Goal: Task Accomplishment & Management: Use online tool/utility

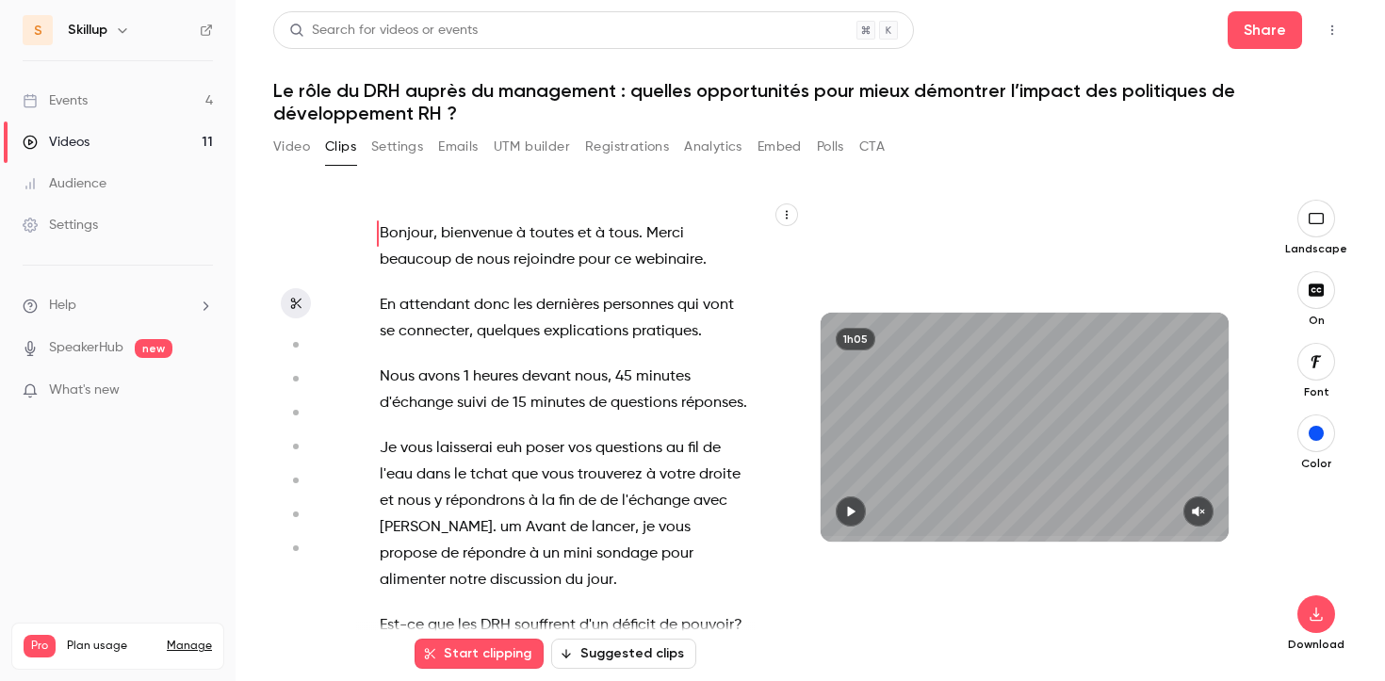
click at [153, 104] on link "Events 4" at bounding box center [118, 100] width 236 height 41
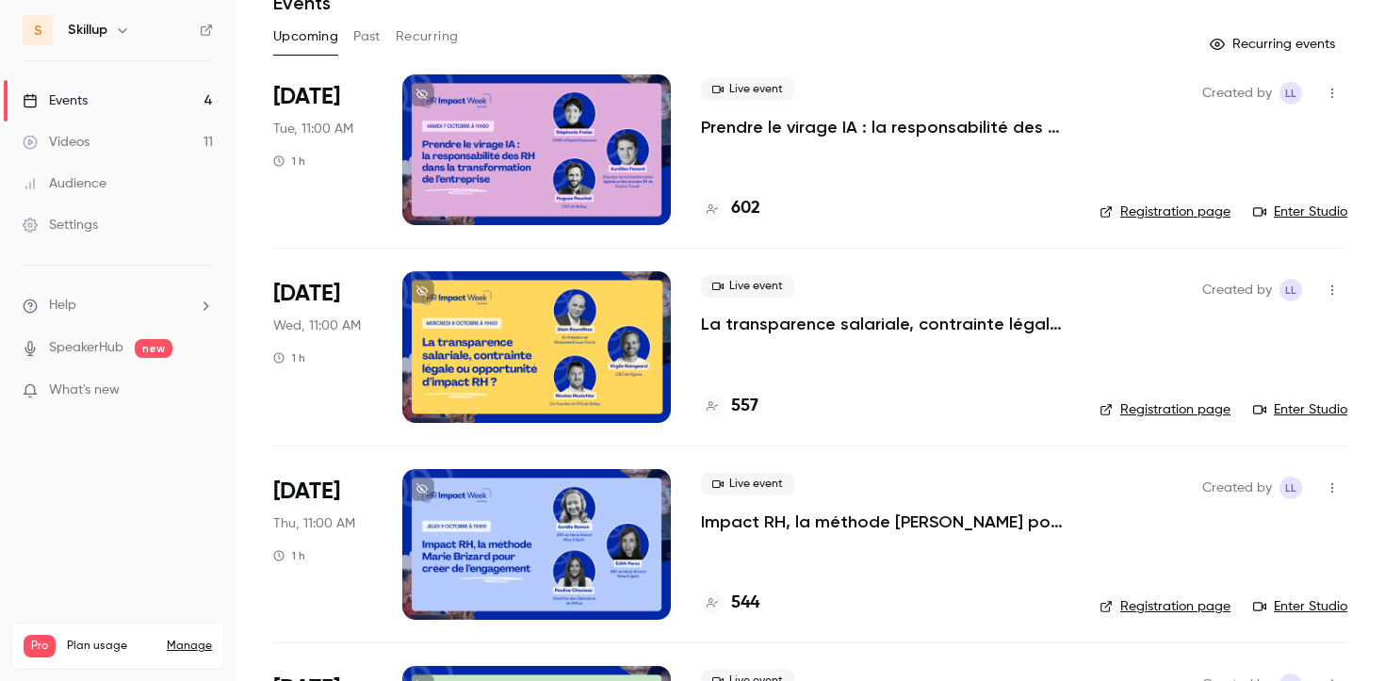
scroll to position [43, 0]
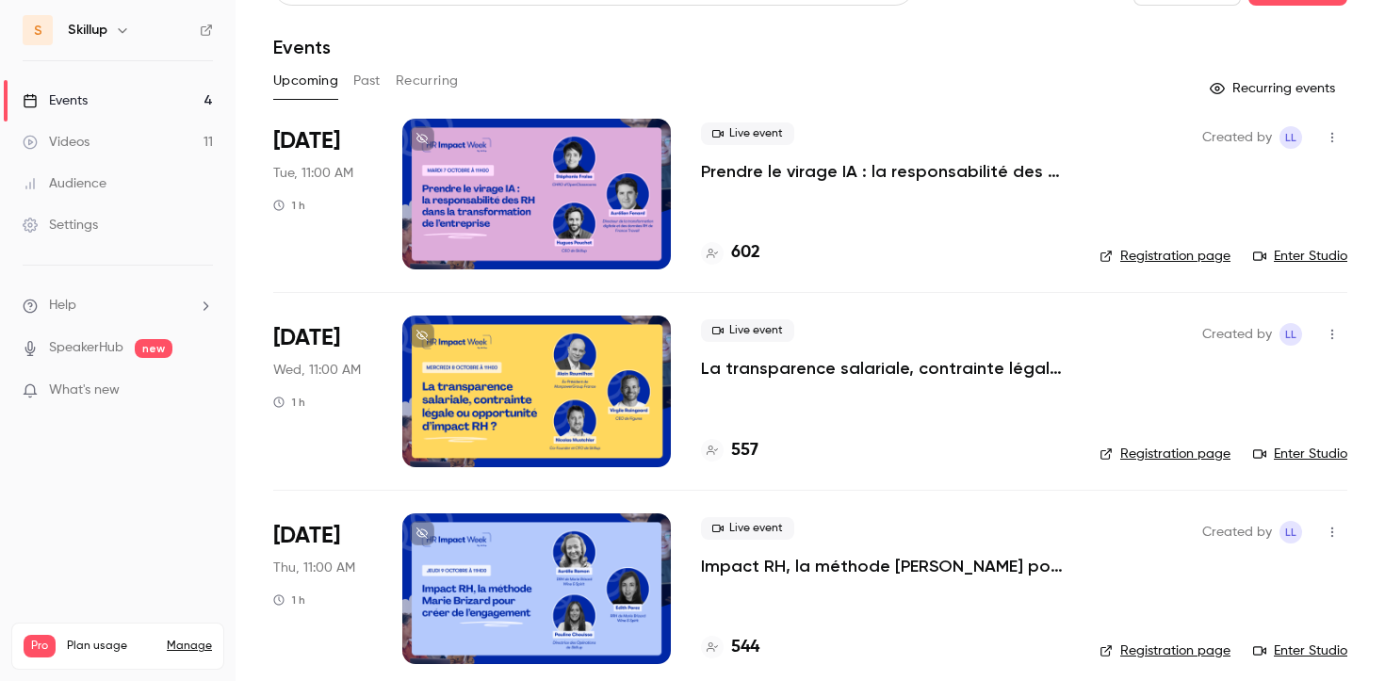
click at [793, 158] on div "Live event Prendre le virage IA : la responsabilité des RH dans la transformati…" at bounding box center [885, 152] width 368 height 60
click at [796, 169] on p "Prendre le virage IA : la responsabilité des RH dans la transformation de l'ent…" at bounding box center [885, 171] width 368 height 23
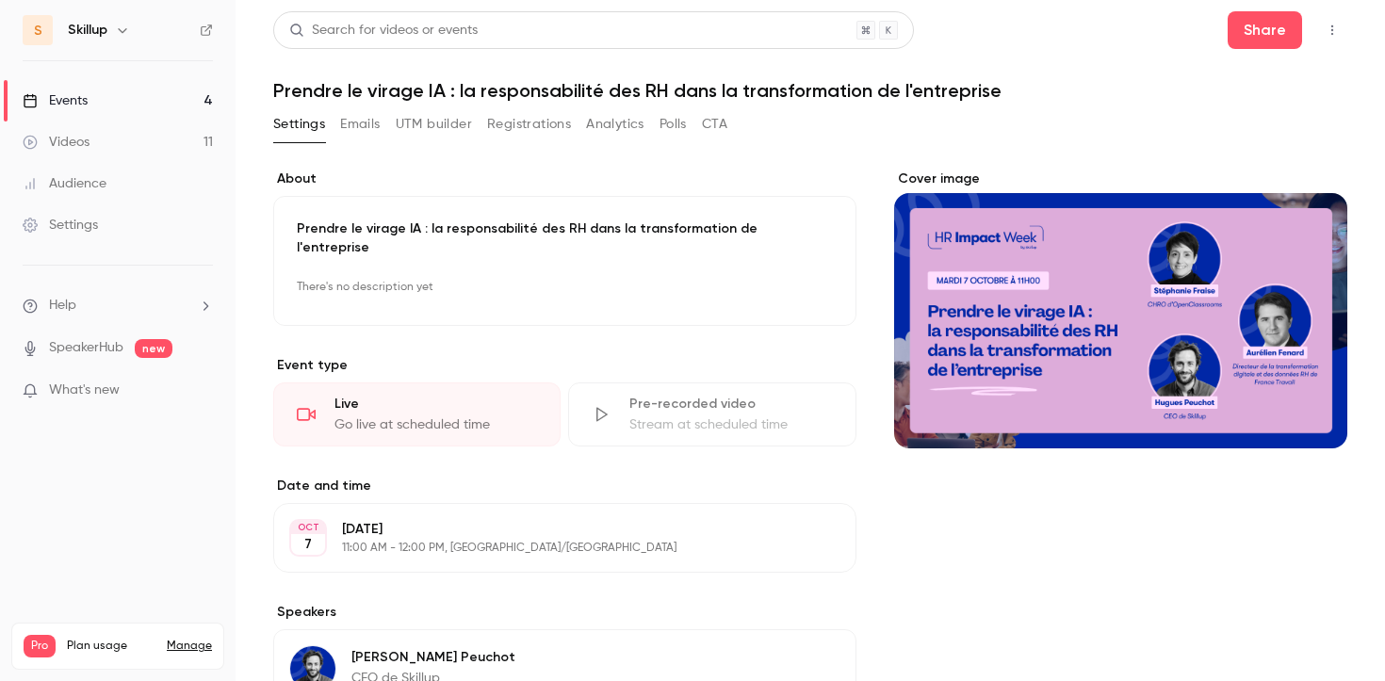
click at [1339, 24] on icon "button" at bounding box center [1332, 30] width 15 height 13
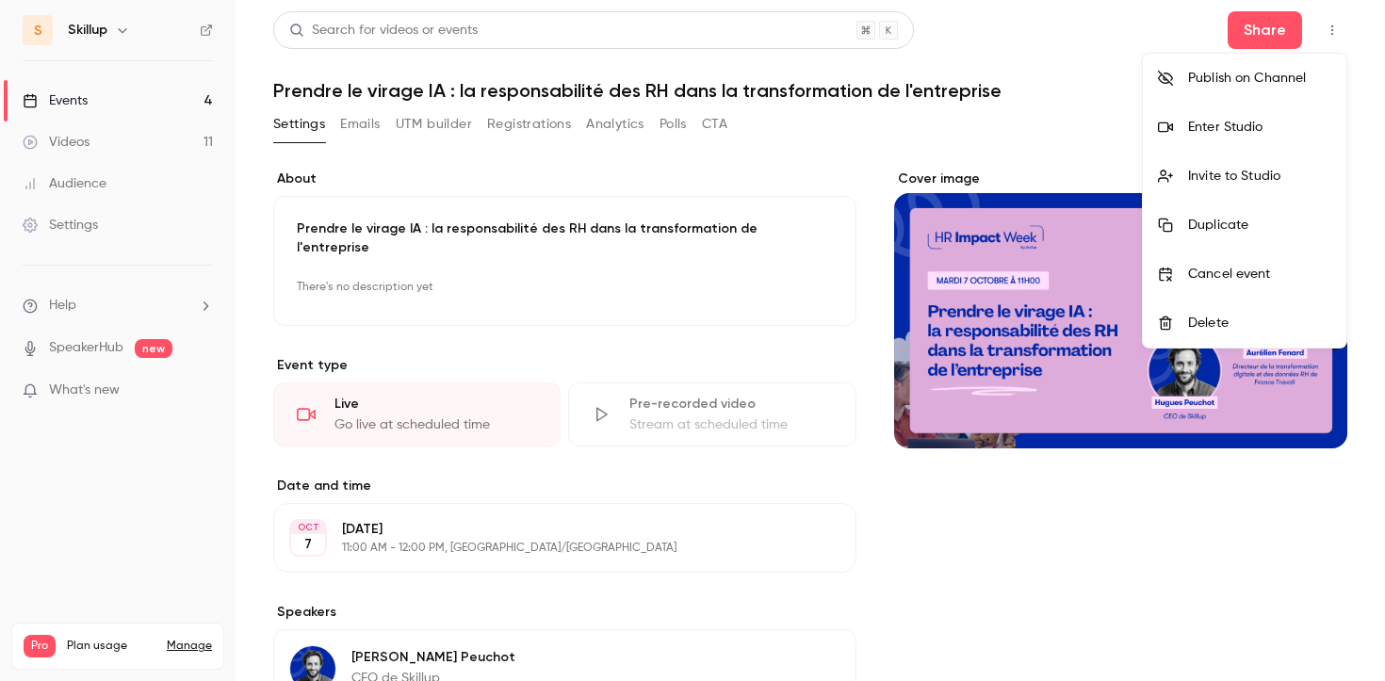
click at [1260, 135] on div "Enter Studio" at bounding box center [1259, 127] width 143 height 19
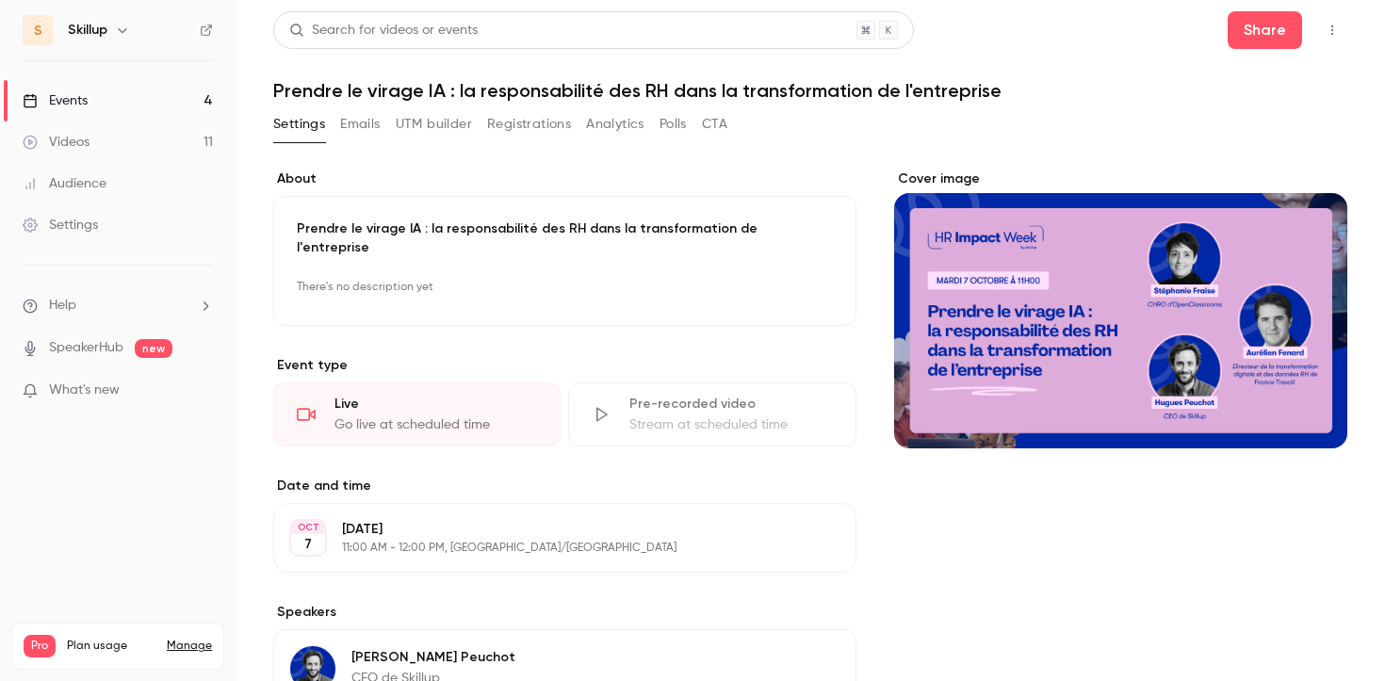
click at [1330, 32] on icon "button" at bounding box center [1332, 30] width 15 height 13
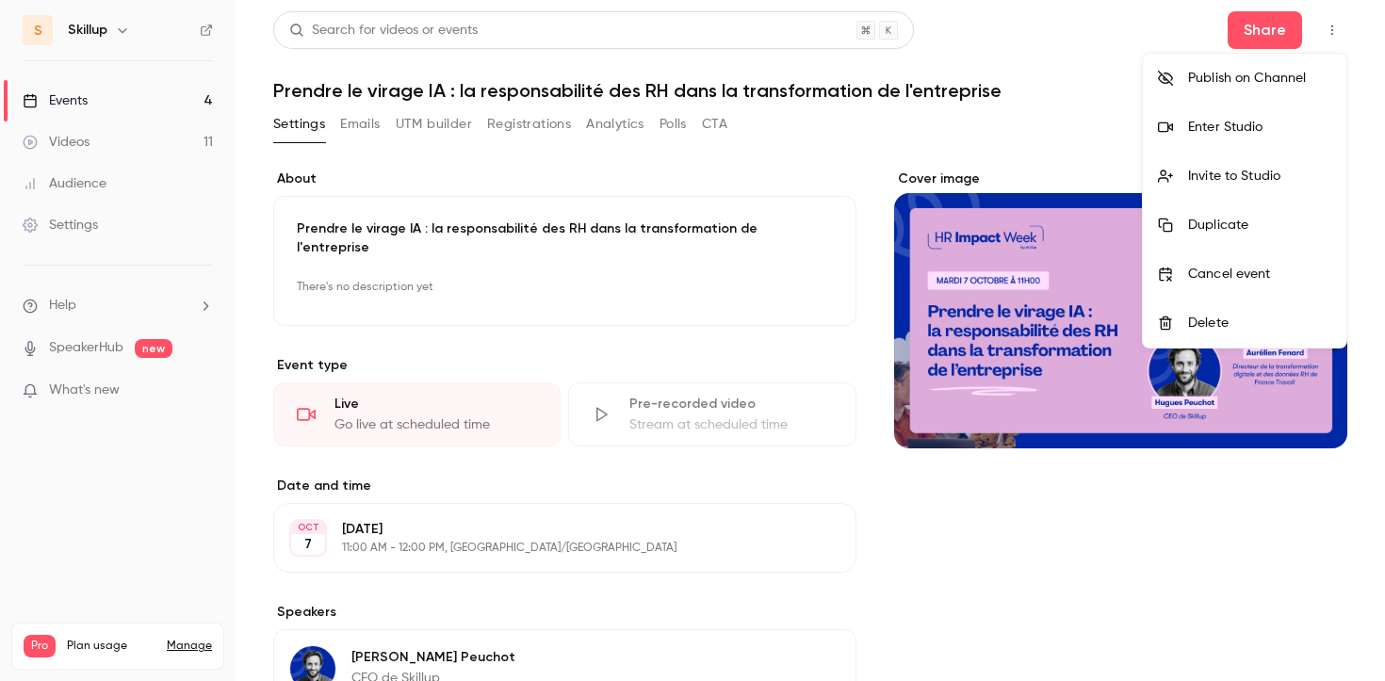
click at [1224, 176] on div "Invite to Studio" at bounding box center [1259, 176] width 143 height 19
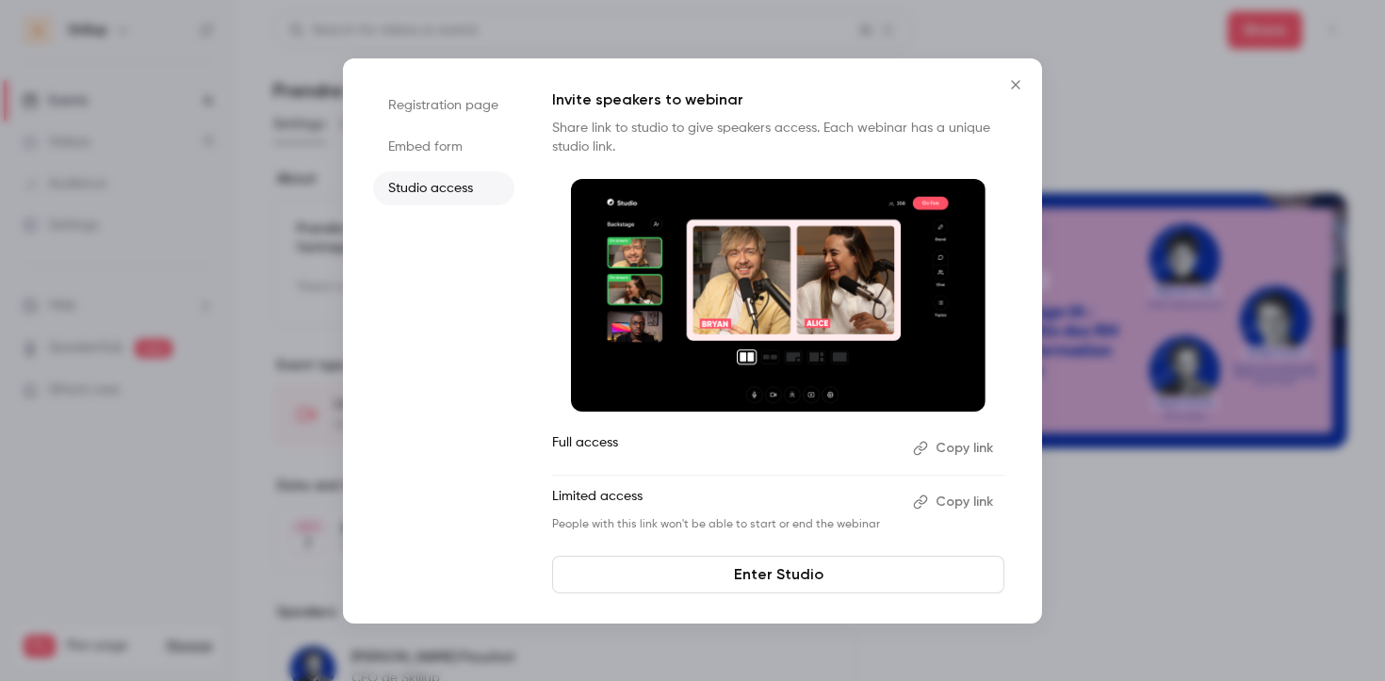
click at [964, 456] on button "Copy link" at bounding box center [954, 448] width 99 height 30
click at [973, 446] on button "Copy link" at bounding box center [954, 448] width 99 height 30
